Goal: Information Seeking & Learning: Learn about a topic

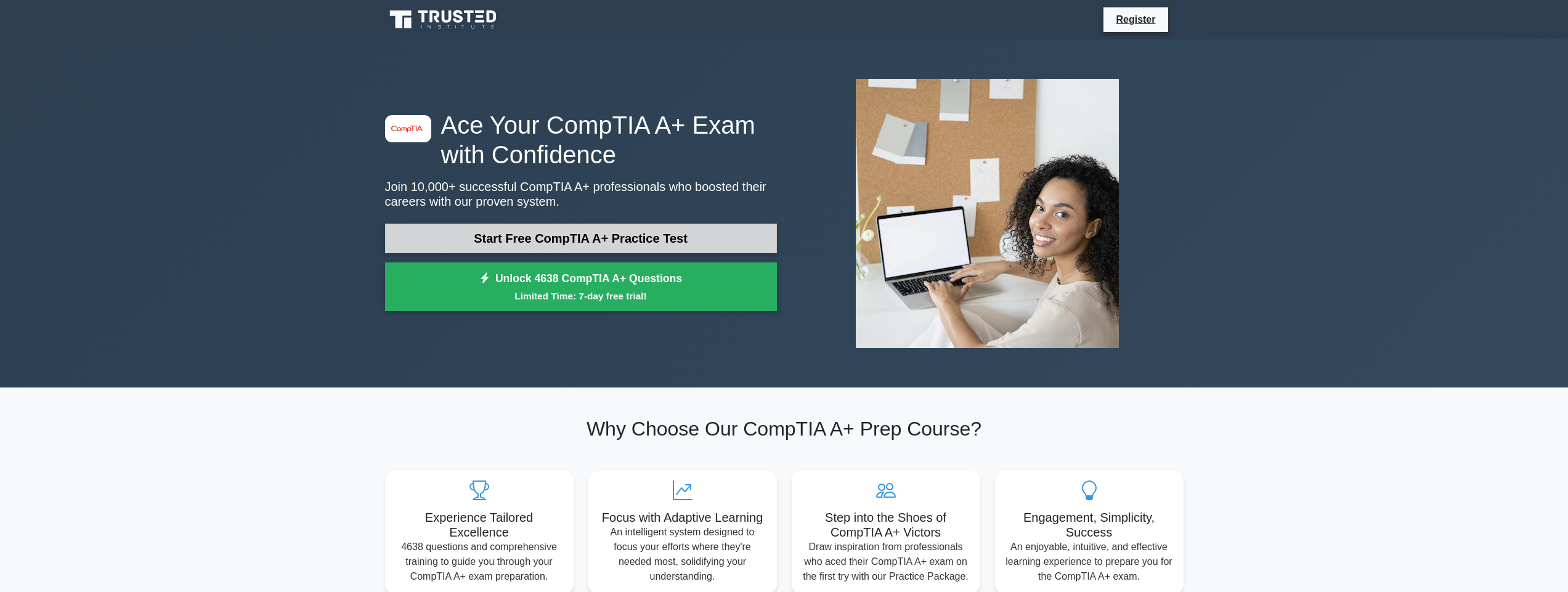
click at [689, 237] on link "Start Free CompTIA A+ Practice Test" at bounding box center [581, 238] width 392 height 30
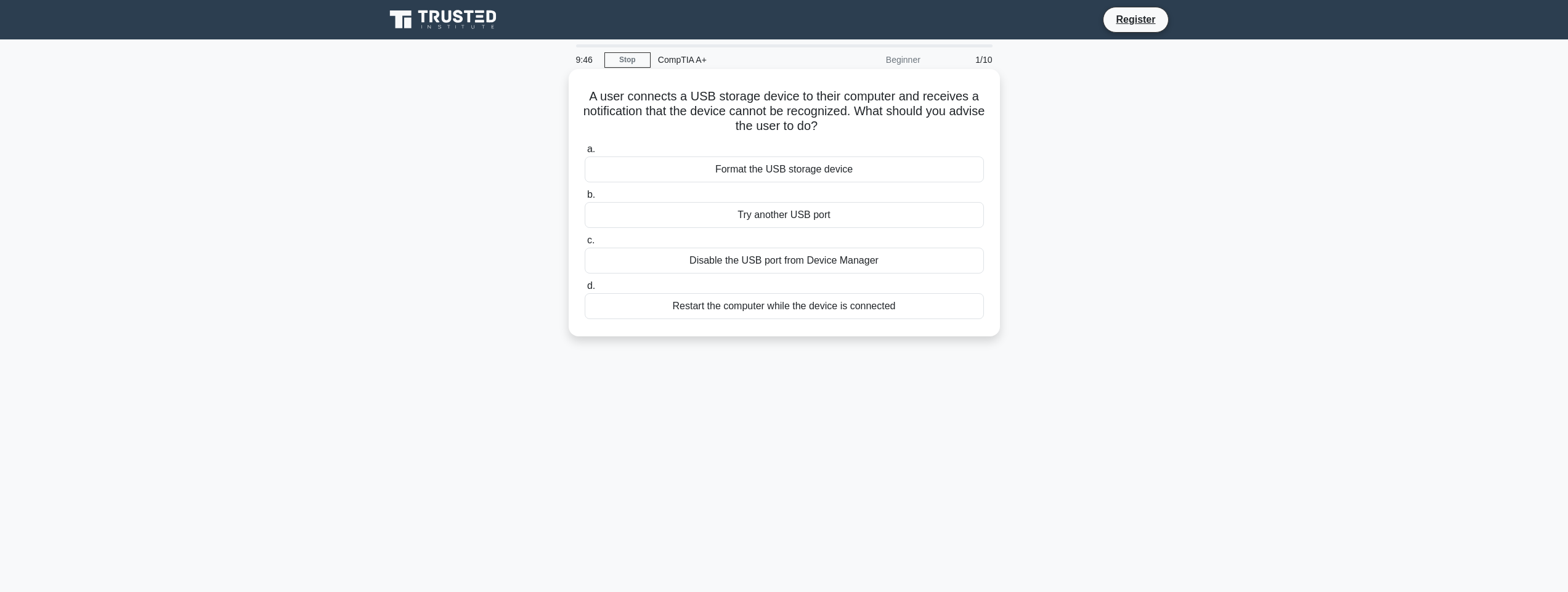
click at [840, 164] on div "Format the USB storage device" at bounding box center [784, 169] width 399 height 26
click at [584, 153] on input "a. Format the USB storage device" at bounding box center [584, 149] width 0 height 8
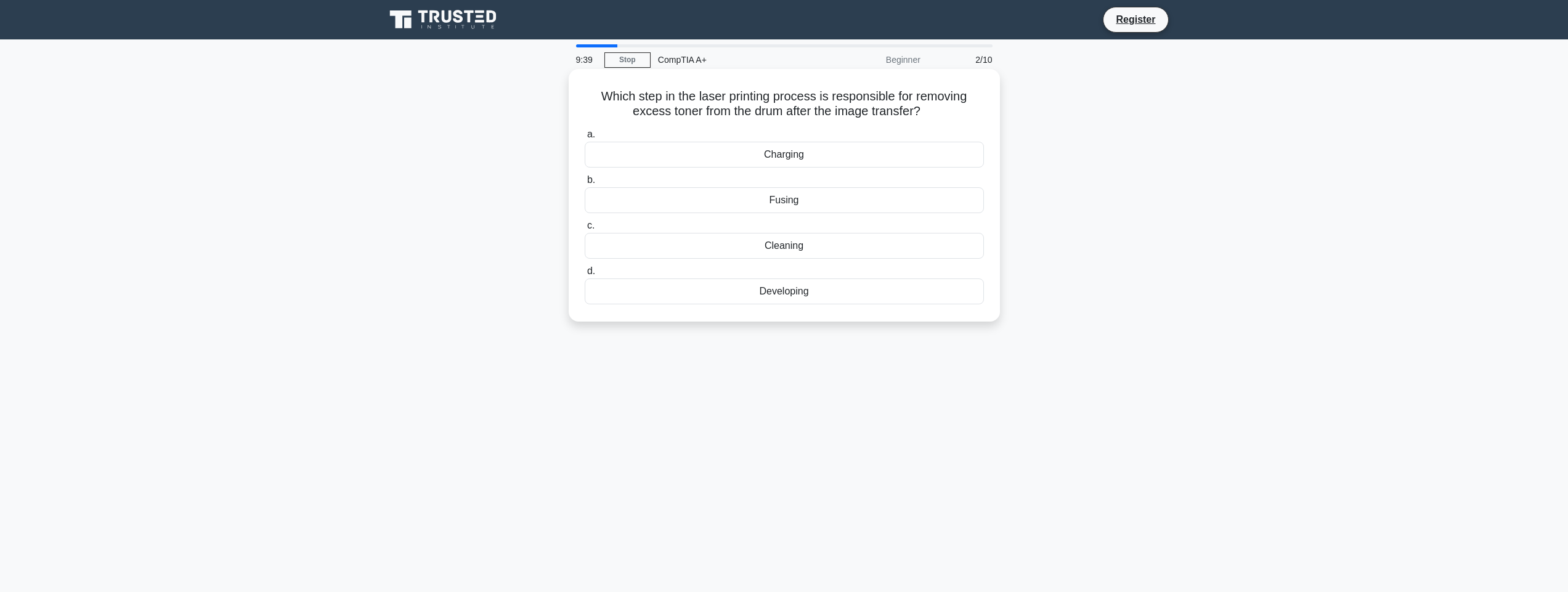
click at [802, 240] on div "Cleaning" at bounding box center [784, 246] width 399 height 26
click at [584, 230] on input "c. Cleaning" at bounding box center [584, 225] width 0 height 8
click at [789, 154] on div "Signature pad" at bounding box center [784, 155] width 399 height 26
click at [584, 139] on input "a. Signature pad" at bounding box center [584, 134] width 0 height 8
